Goal: Information Seeking & Learning: Find specific fact

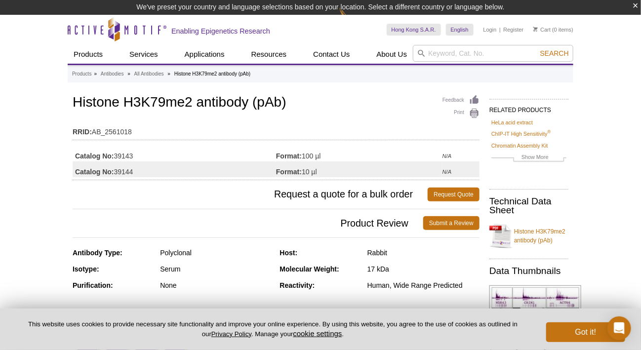
click at [323, 109] on h1 "Histone H3K79me2 antibody (pAb)" at bounding box center [276, 103] width 407 height 17
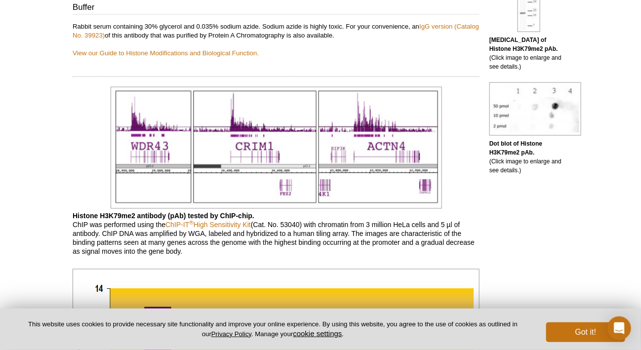
scroll to position [429, 0]
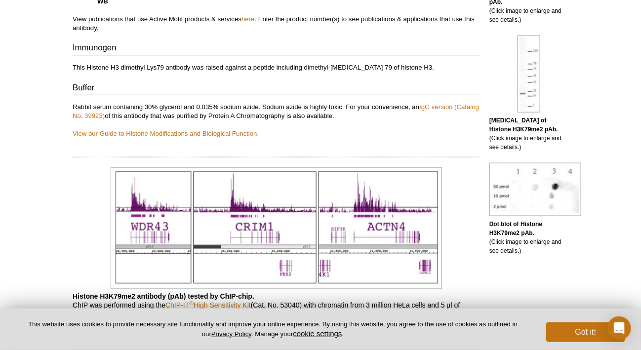
click at [294, 63] on p "This Histone H3 dimethyl Lys79 antibody was raised against a peptide including …" at bounding box center [276, 67] width 407 height 9
click at [211, 72] on div "Published Applications The following applications have been published using thi…" at bounding box center [276, 30] width 407 height 216
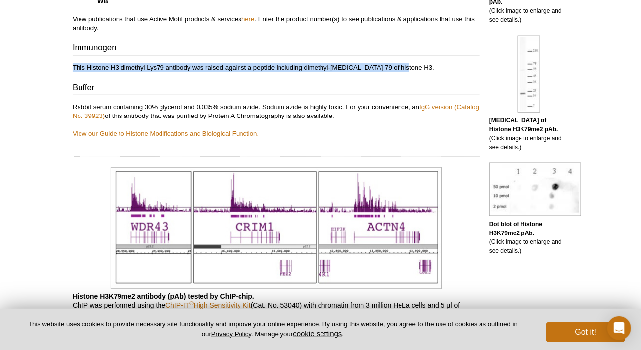
copy p "This Histone H3 dimethyl Lys79 antibody was raised against a peptide including …"
drag, startPoint x: 67, startPoint y: 66, endPoint x: 407, endPoint y: 64, distance: 340.4
click at [407, 64] on div "Active Motif Logo Enabling Epigenetics Research 0 Search Skip to content Active…" at bounding box center [320, 347] width 641 height 1553
drag, startPoint x: 391, startPoint y: 64, endPoint x: 358, endPoint y: 64, distance: 32.6
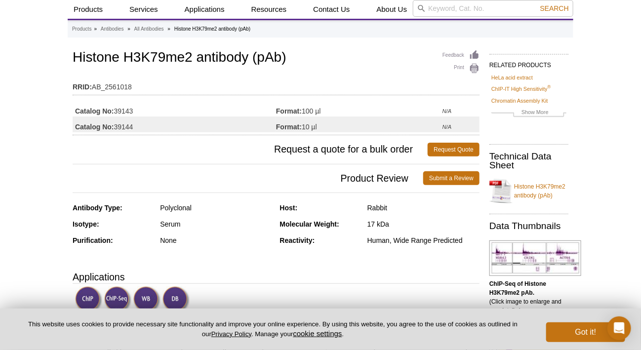
scroll to position [0, 0]
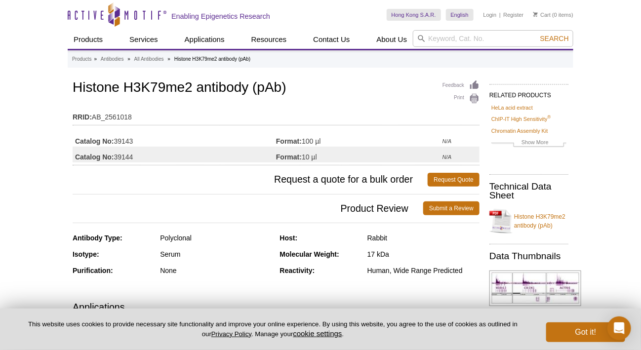
click at [113, 117] on td "RRID: AB_2561018" at bounding box center [276, 115] width 407 height 16
copy td "AB_2561018"
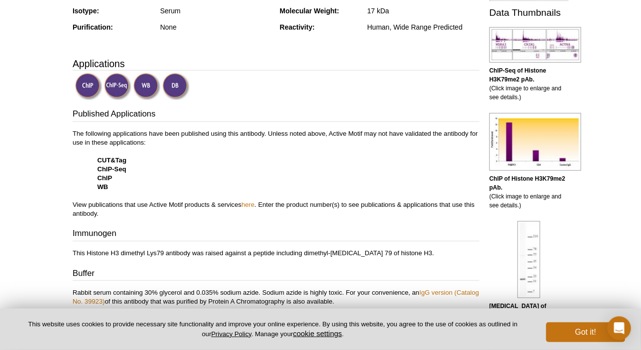
scroll to position [296, 0]
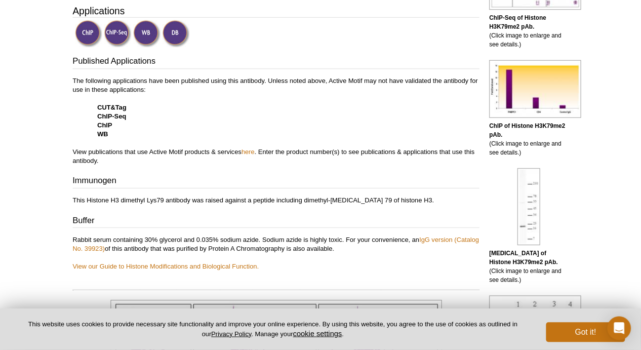
click at [80, 197] on p "This Histone H3 dimethyl Lys79 antibody was raised against a peptide including …" at bounding box center [276, 200] width 407 height 9
click at [94, 200] on p "This Histone H3 dimethyl Lys79 antibody was raised against a peptide including …" at bounding box center [276, 200] width 407 height 9
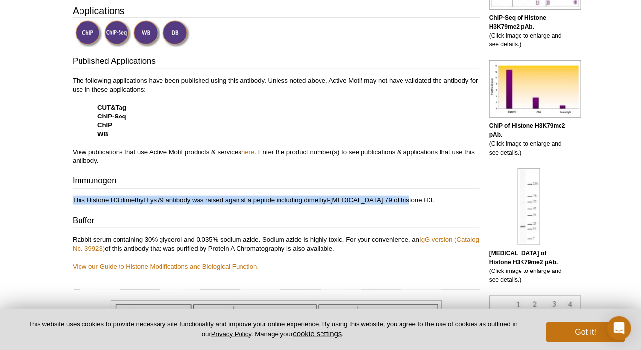
drag, startPoint x: 66, startPoint y: 198, endPoint x: 440, endPoint y: 199, distance: 373.5
copy p "This Histone H3 dimethyl Lys79 antibody was raised against a peptide including …"
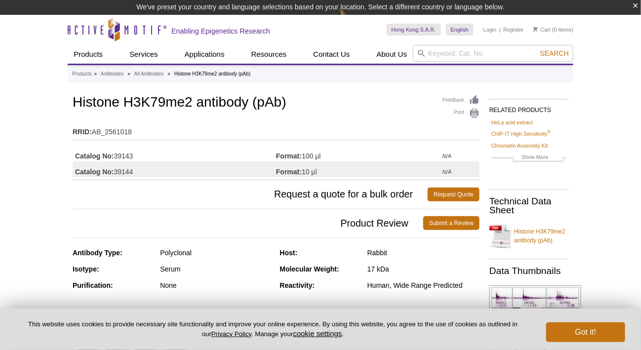
click at [368, 116] on div "Feedback Print Histone H3K79me2 antibody (pAb) RRID: AB_2561018 Catalog No: 391…" at bounding box center [276, 136] width 407 height 87
